Goal: Task Accomplishment & Management: Manage account settings

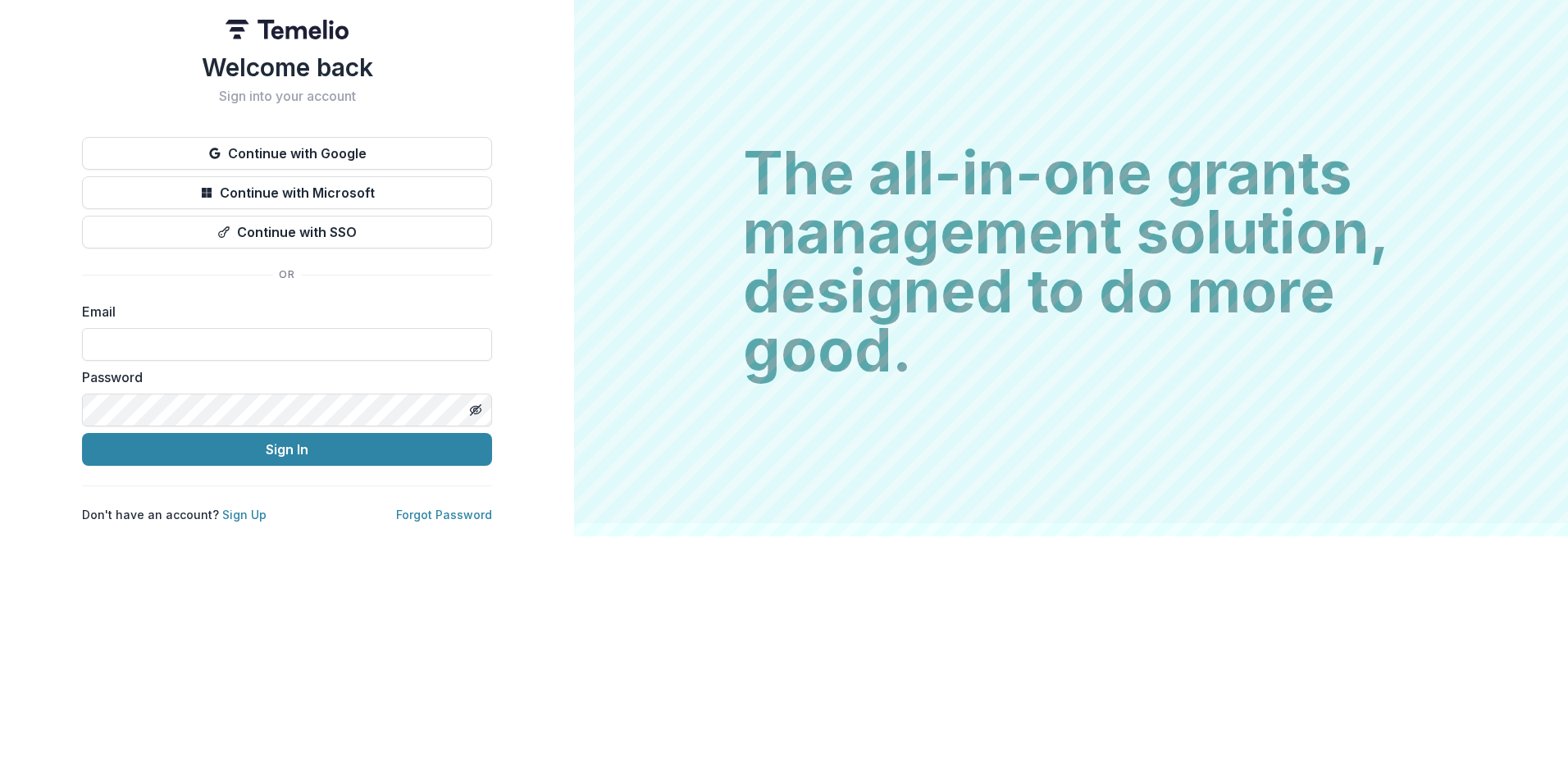
click at [261, 344] on input at bounding box center [287, 344] width 410 height 33
click at [129, 352] on input at bounding box center [287, 344] width 410 height 33
type input "**********"
click at [82, 433] on button "Sign In" at bounding box center [287, 450] width 410 height 33
